Goal: Use online tool/utility: Utilize a website feature to perform a specific function

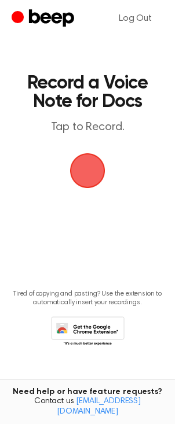
click at [84, 178] on span "button" at bounding box center [87, 170] width 32 height 32
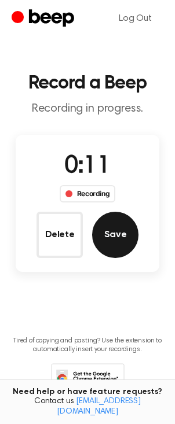
click at [125, 245] on button "Save" at bounding box center [115, 235] width 46 height 46
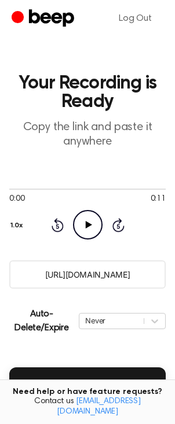
click at [85, 225] on icon "Play Audio" at bounding box center [87, 224] width 29 height 29
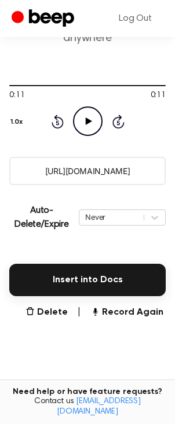
scroll to position [135, 0]
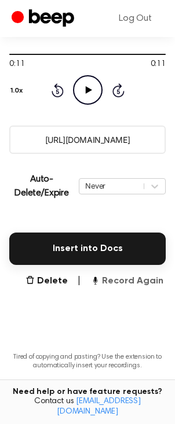
click at [126, 282] on button "Record Again" at bounding box center [126, 281] width 73 height 14
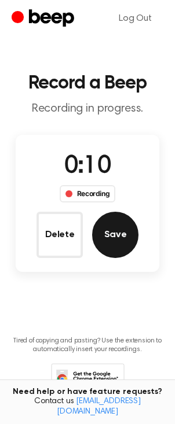
click at [104, 238] on button "Save" at bounding box center [115, 235] width 46 height 46
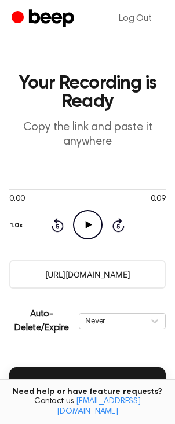
click at [89, 224] on icon at bounding box center [88, 225] width 6 height 8
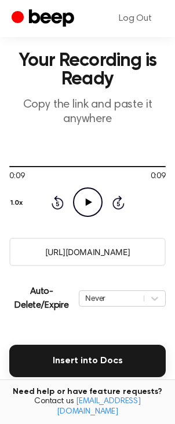
scroll to position [34, 0]
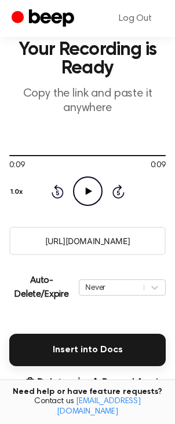
click at [132, 374] on main "Your Recording is Ready Copy the link and paste it anywhere 0:09 0:09 Your brow…" at bounding box center [87, 255] width 175 height 578
click at [141, 384] on button "Record Again" at bounding box center [126, 382] width 73 height 14
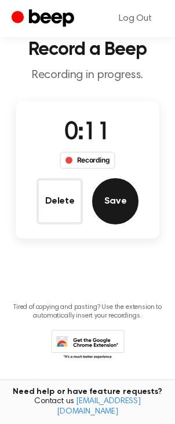
click at [123, 200] on button "Save" at bounding box center [115, 201] width 46 height 46
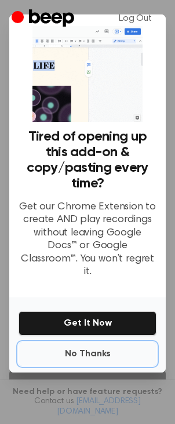
click at [95, 348] on button "No Thanks" at bounding box center [88, 353] width 138 height 23
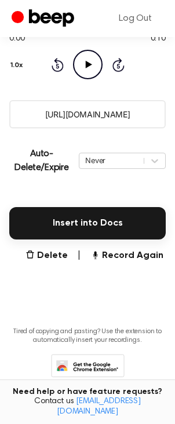
scroll to position [153, 0]
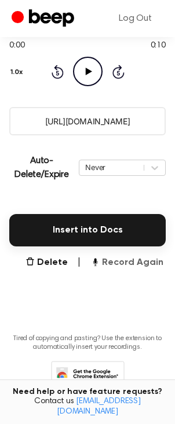
click at [131, 263] on button "Record Again" at bounding box center [126, 263] width 73 height 14
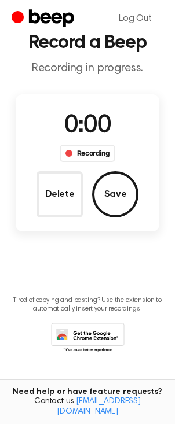
scroll to position [2, 0]
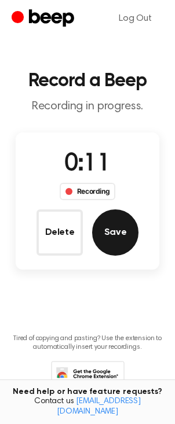
click at [110, 244] on button "Save" at bounding box center [115, 232] width 46 height 46
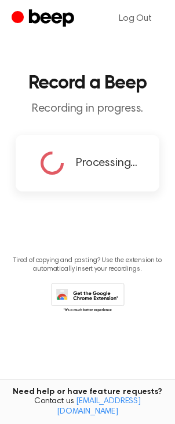
scroll to position [0, 0]
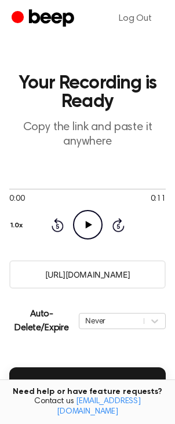
click at [88, 223] on icon "Play Audio" at bounding box center [87, 224] width 29 height 29
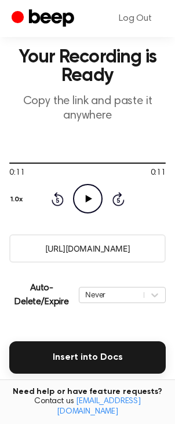
scroll to position [29, 0]
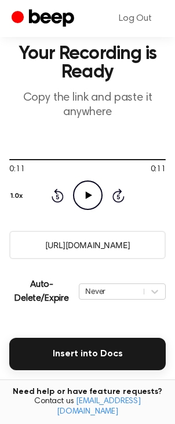
click at [124, 385] on button "Record Again" at bounding box center [126, 386] width 73 height 14
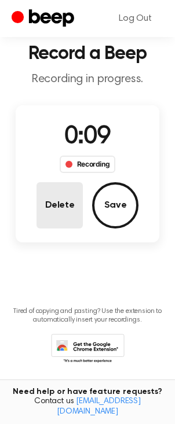
click at [67, 208] on button "Delete" at bounding box center [59, 205] width 46 height 46
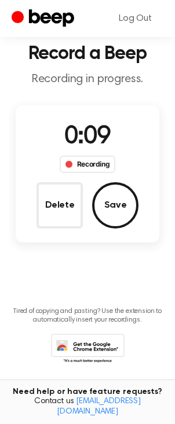
scroll to position [0, 0]
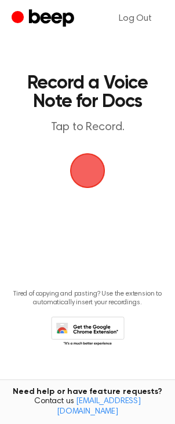
click at [86, 180] on span "button" at bounding box center [87, 170] width 32 height 32
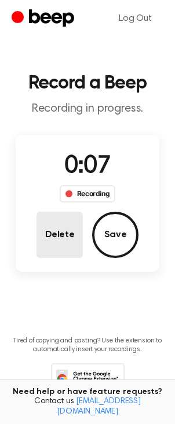
click at [42, 245] on button "Delete" at bounding box center [59, 235] width 46 height 46
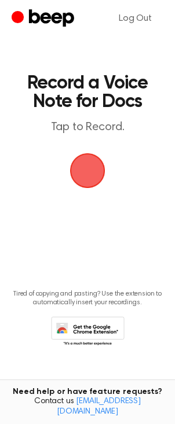
click at [86, 176] on span "button" at bounding box center [87, 170] width 32 height 32
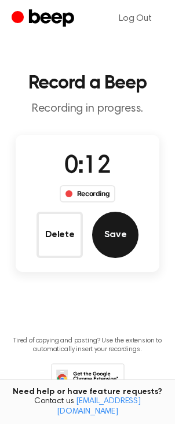
click at [99, 241] on button "Save" at bounding box center [115, 235] width 46 height 46
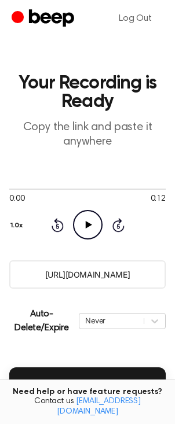
click at [88, 226] on icon at bounding box center [88, 225] width 6 height 8
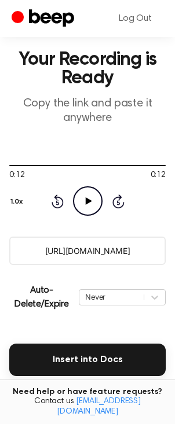
scroll to position [34, 0]
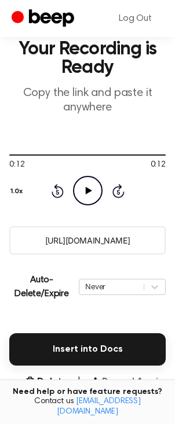
click at [121, 386] on button "Record Again" at bounding box center [126, 382] width 73 height 14
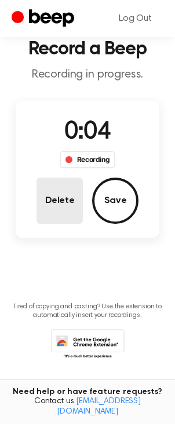
click at [44, 209] on button "Delete" at bounding box center [59, 201] width 46 height 46
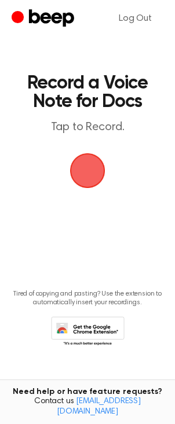
scroll to position [0, 0]
click at [87, 178] on span "button" at bounding box center [87, 170] width 35 height 35
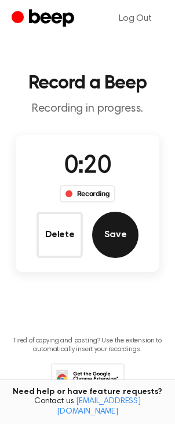
click at [113, 238] on button "Save" at bounding box center [115, 235] width 46 height 46
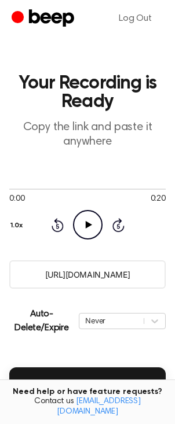
click at [90, 224] on icon at bounding box center [88, 225] width 6 height 8
